Goal: Entertainment & Leisure: Consume media (video, audio)

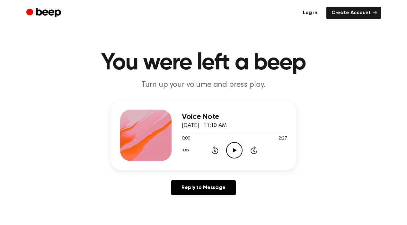
click at [231, 151] on icon "Play Audio" at bounding box center [234, 150] width 16 height 16
click at [235, 147] on icon "Pause Audio" at bounding box center [234, 150] width 16 height 16
click at [235, 147] on icon "Play Audio" at bounding box center [234, 150] width 16 height 16
click at [234, 154] on icon "Play Audio" at bounding box center [234, 150] width 16 height 16
